Goal: Task Accomplishment & Management: Manage account settings

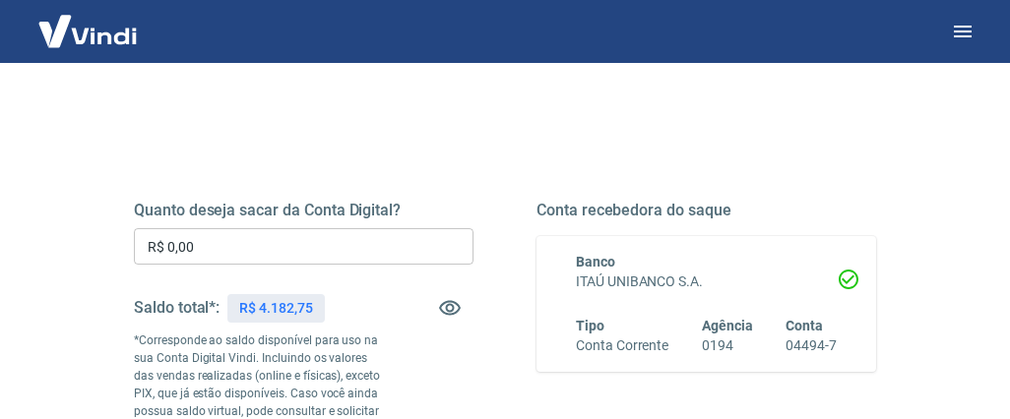
scroll to position [197, 0]
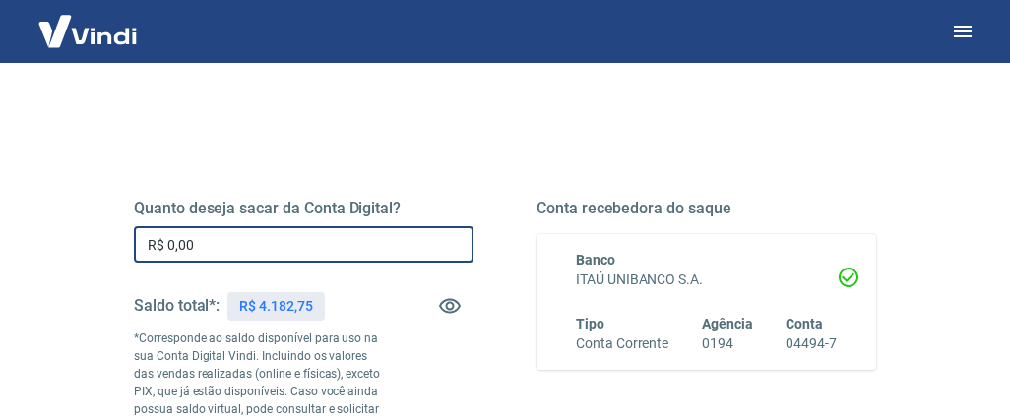
click at [205, 242] on input "R$ 0,00" at bounding box center [304, 244] width 340 height 36
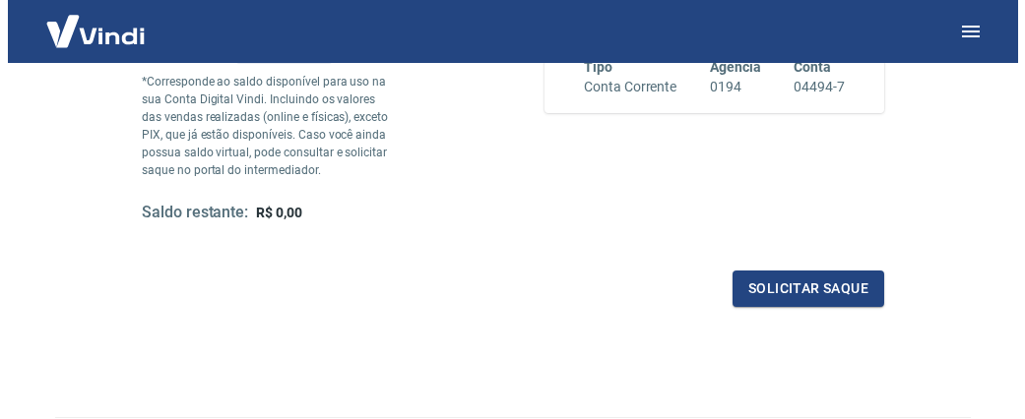
scroll to position [455, 0]
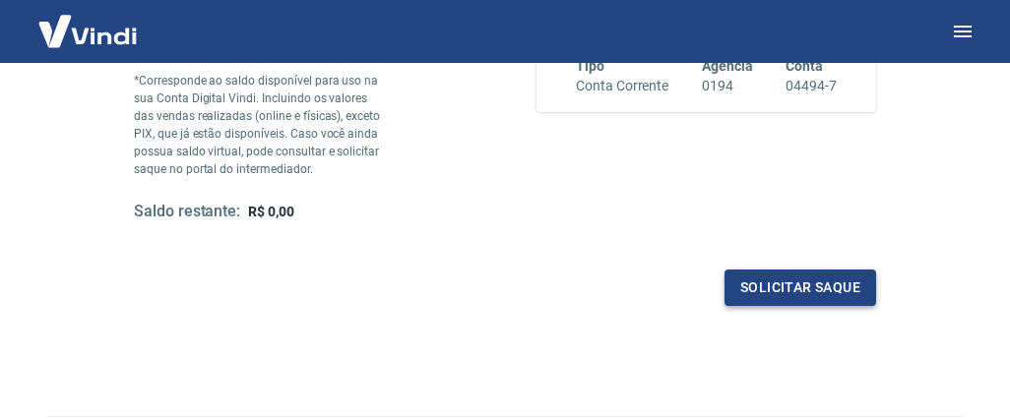
type input "R$ 4.182,75"
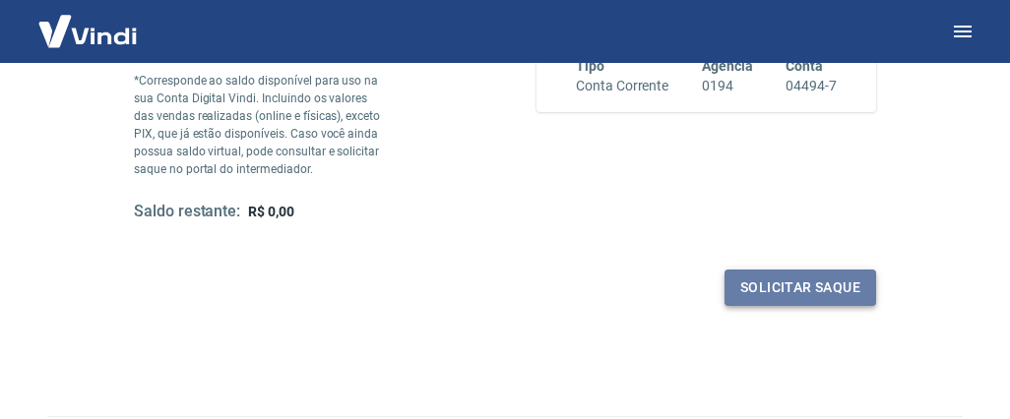
click at [794, 280] on button "Solicitar saque" at bounding box center [800, 288] width 152 height 36
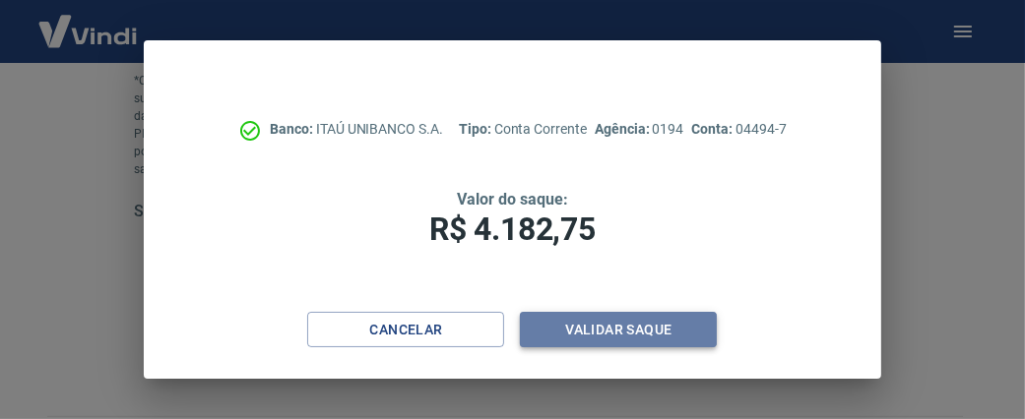
click at [614, 326] on button "Validar saque" at bounding box center [618, 330] width 197 height 36
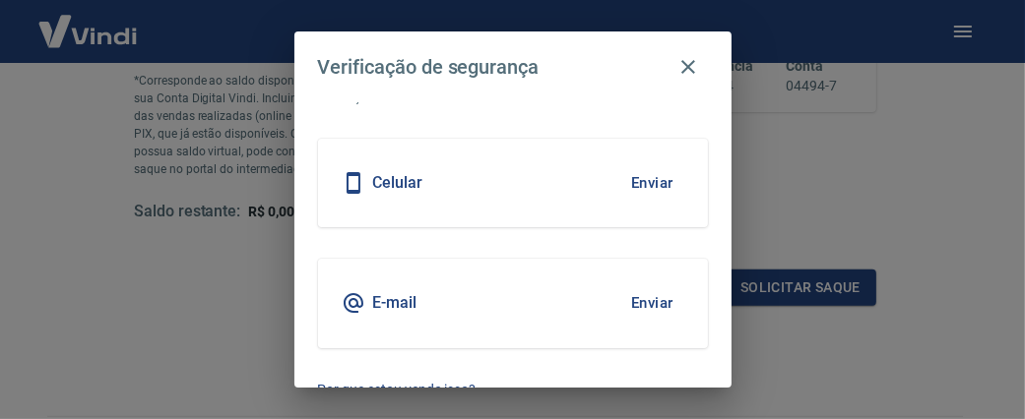
scroll to position [91, 0]
click at [635, 295] on button "Enviar" at bounding box center [652, 301] width 64 height 41
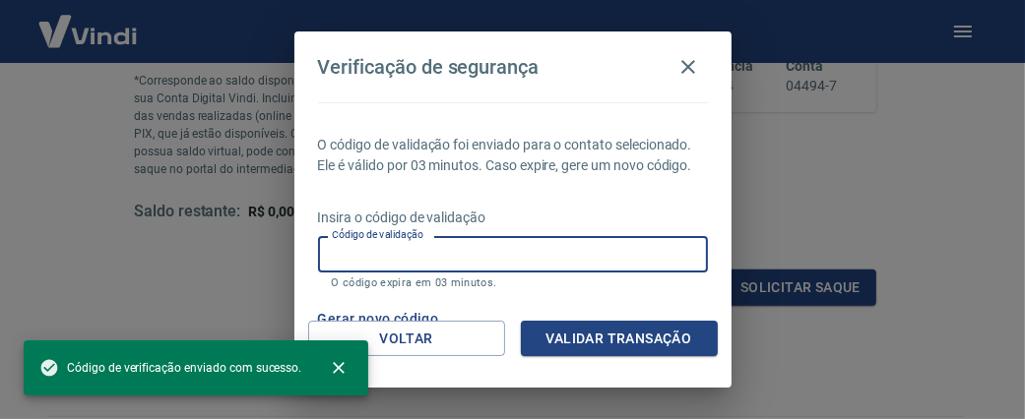
click at [447, 273] on input "Código de validação" at bounding box center [513, 254] width 390 height 36
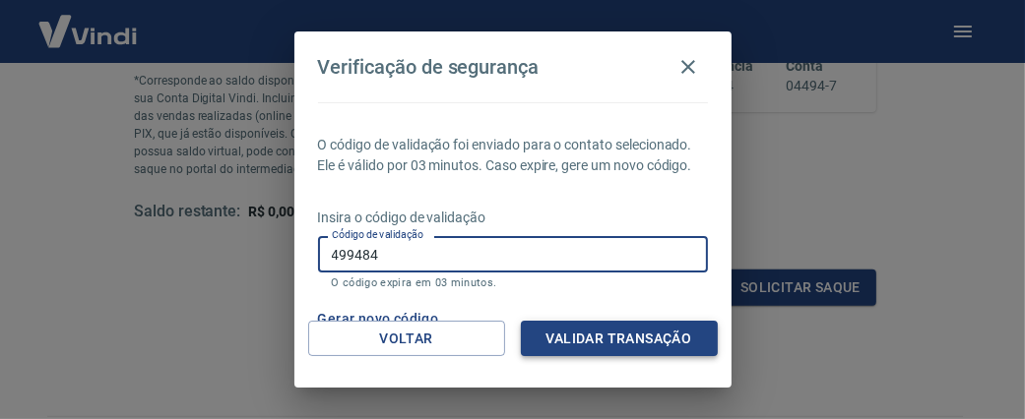
type input "499484"
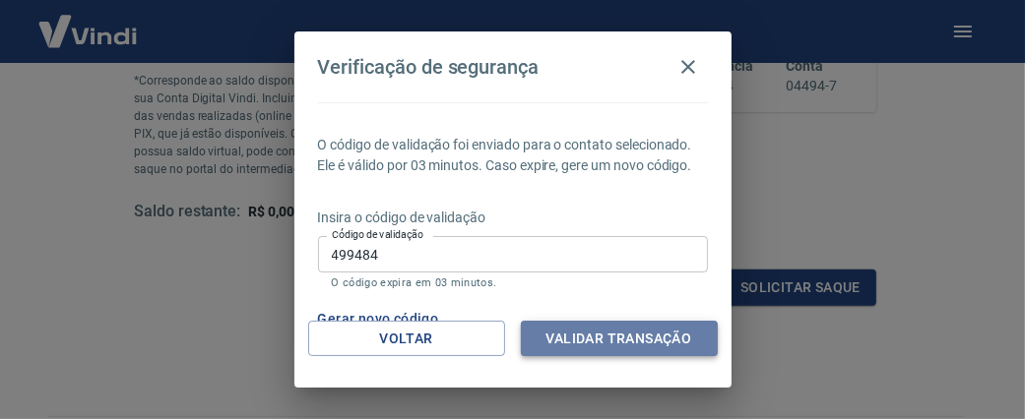
click at [605, 333] on button "Validar transação" at bounding box center [619, 339] width 197 height 36
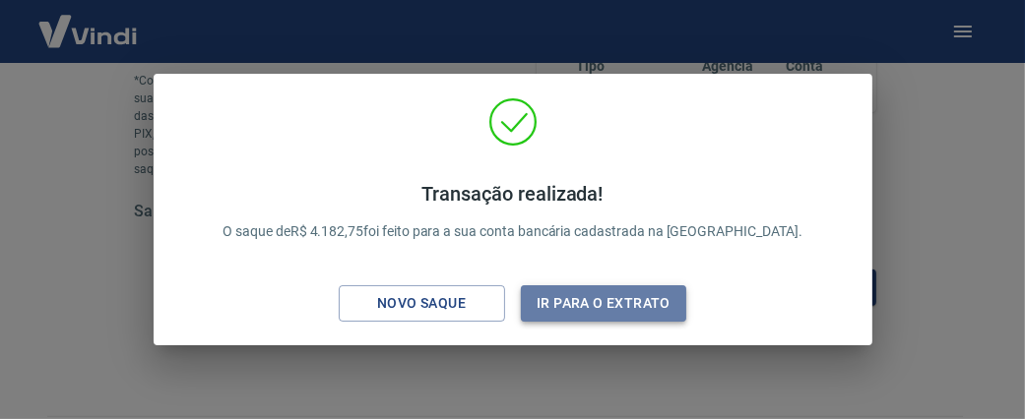
click at [601, 300] on button "Ir para o extrato" at bounding box center [604, 303] width 166 height 36
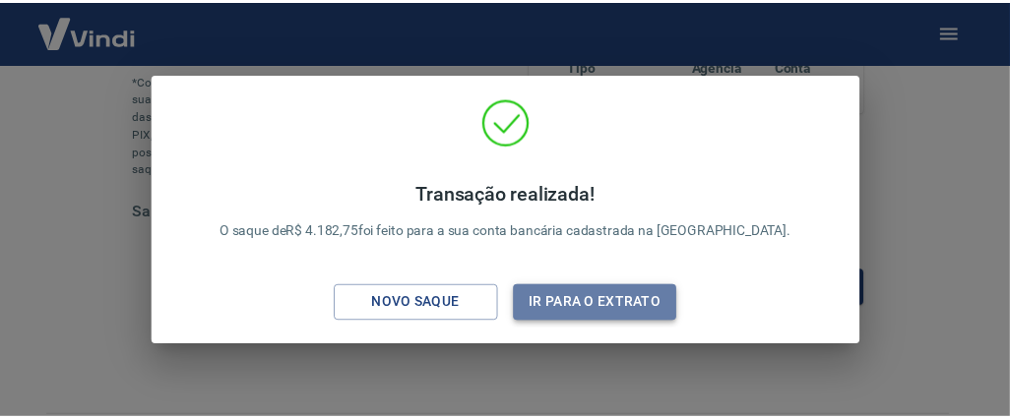
scroll to position [166, 0]
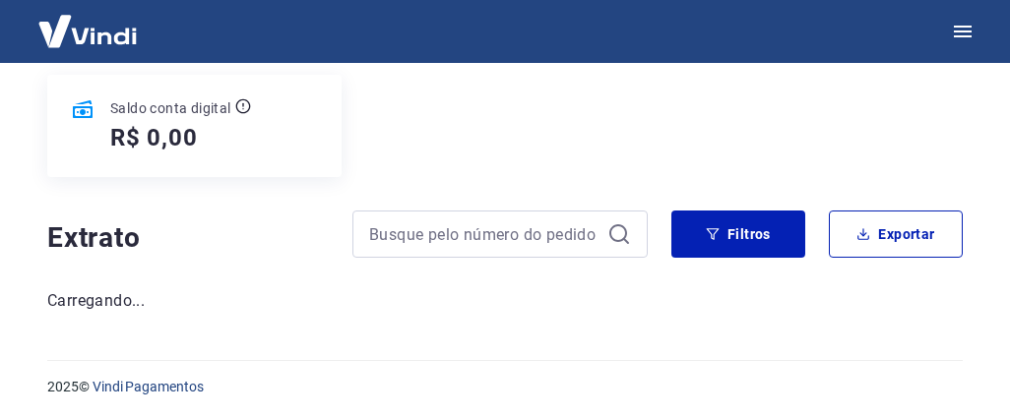
click at [88, 28] on img at bounding box center [88, 31] width 128 height 60
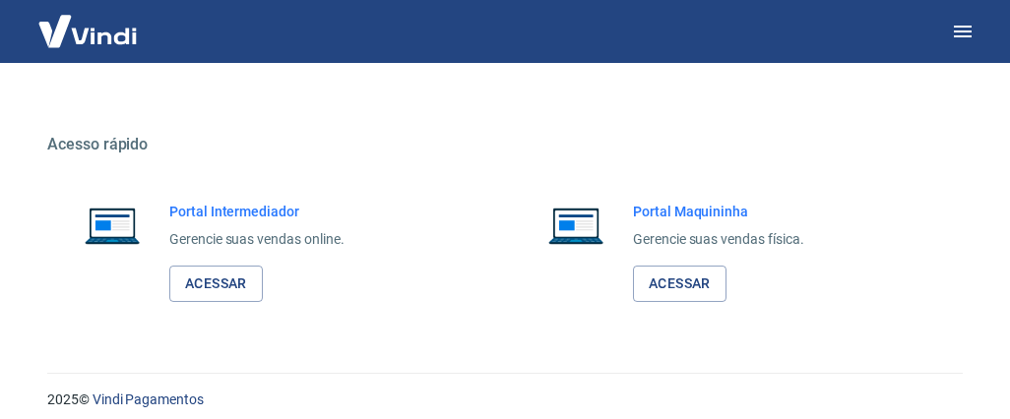
scroll to position [1172, 0]
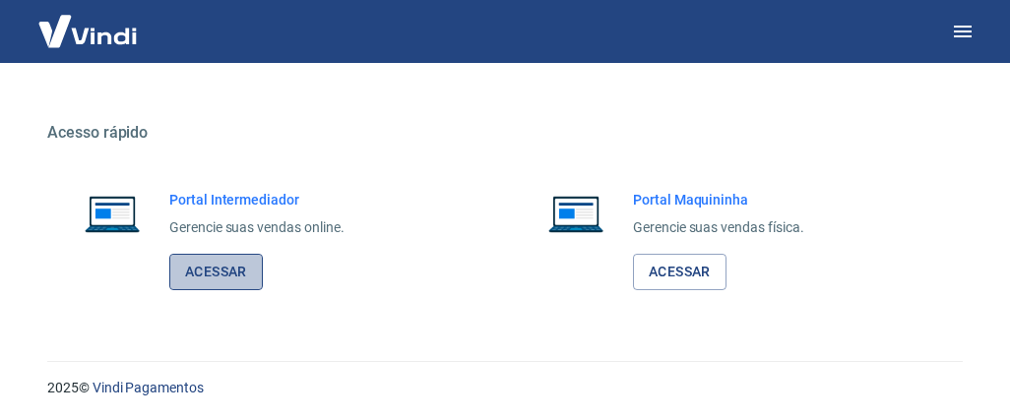
click at [214, 261] on link "Acessar" at bounding box center [216, 272] width 94 height 36
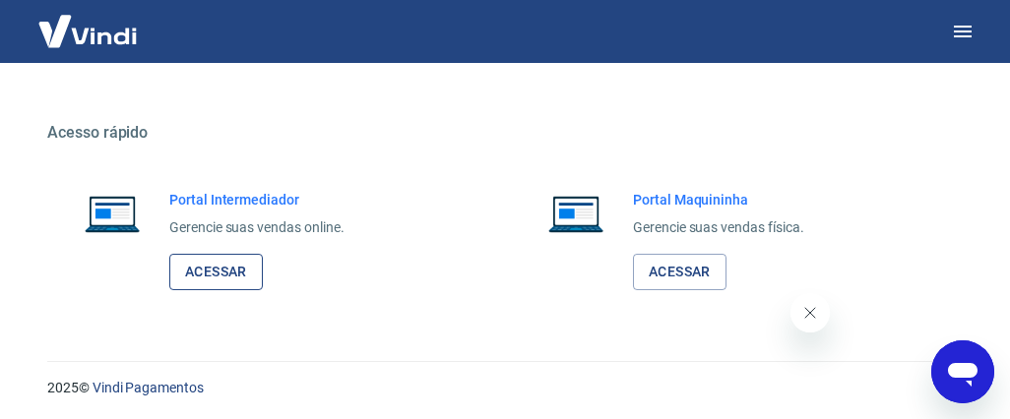
scroll to position [0, 0]
